Goal: Task Accomplishment & Management: Use online tool/utility

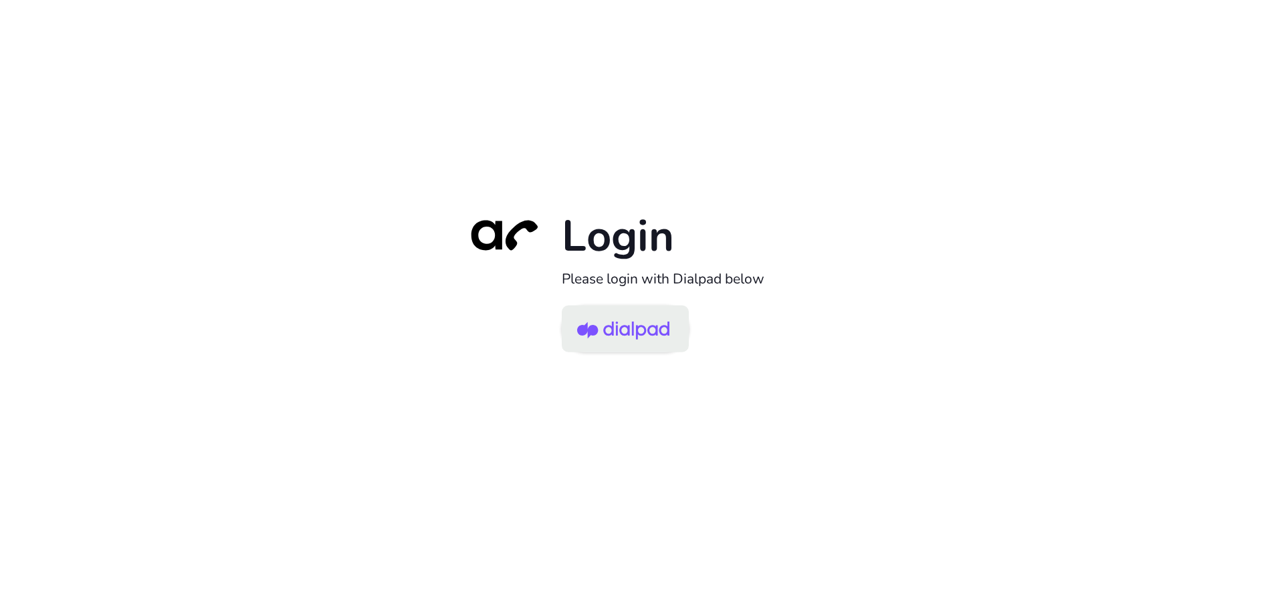
click at [651, 336] on img at bounding box center [623, 329] width 92 height 43
click at [640, 334] on img at bounding box center [623, 329] width 92 height 43
click at [636, 332] on img at bounding box center [623, 329] width 92 height 43
click at [641, 326] on img at bounding box center [623, 329] width 92 height 43
